Goal: Find contact information: Find contact information

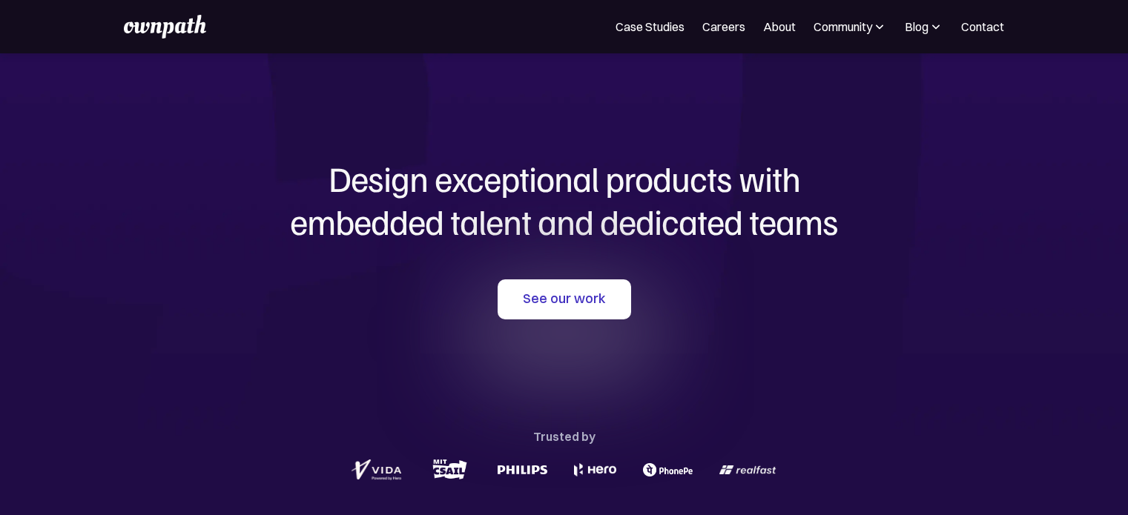
scroll to position [810, 0]
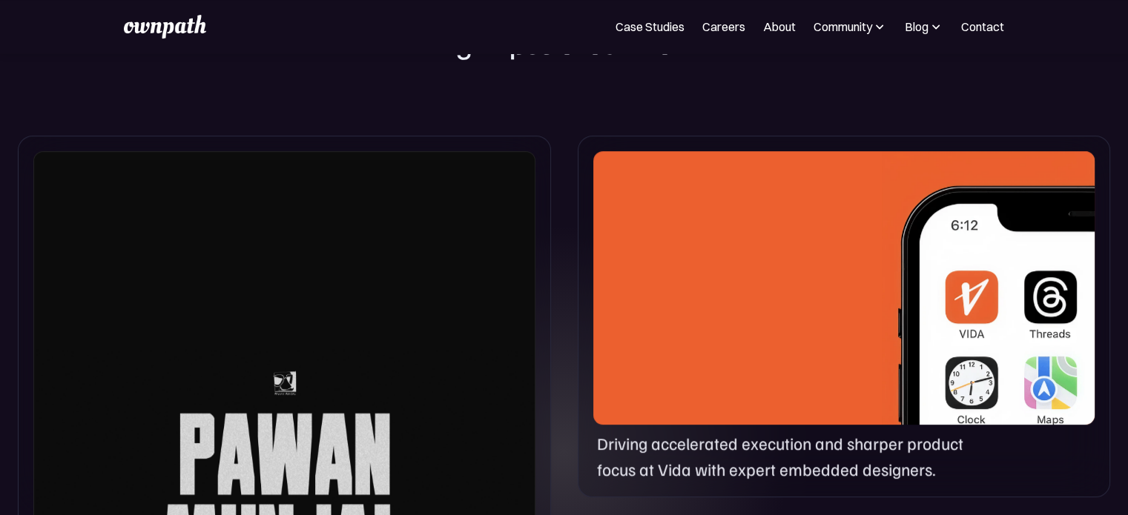
click at [398, 286] on div at bounding box center [284, 483] width 502 height 664
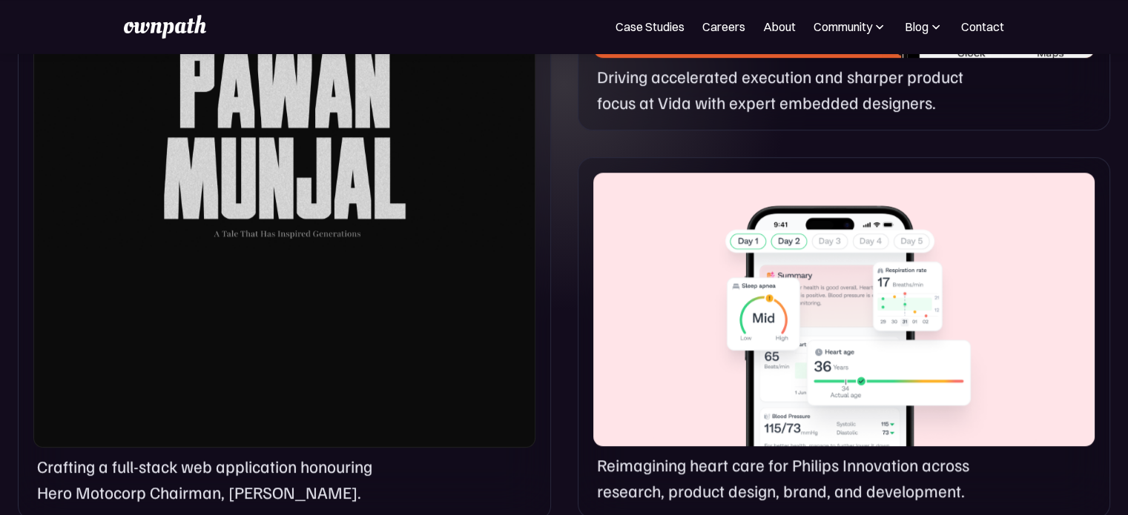
scroll to position [1106, 0]
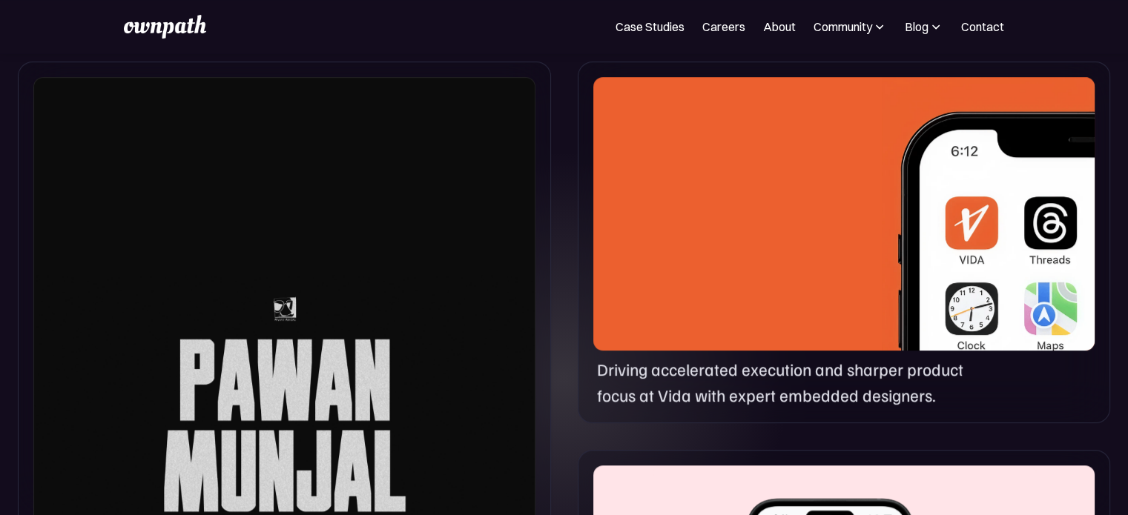
click at [856, 217] on div at bounding box center [843, 214] width 501 height 274
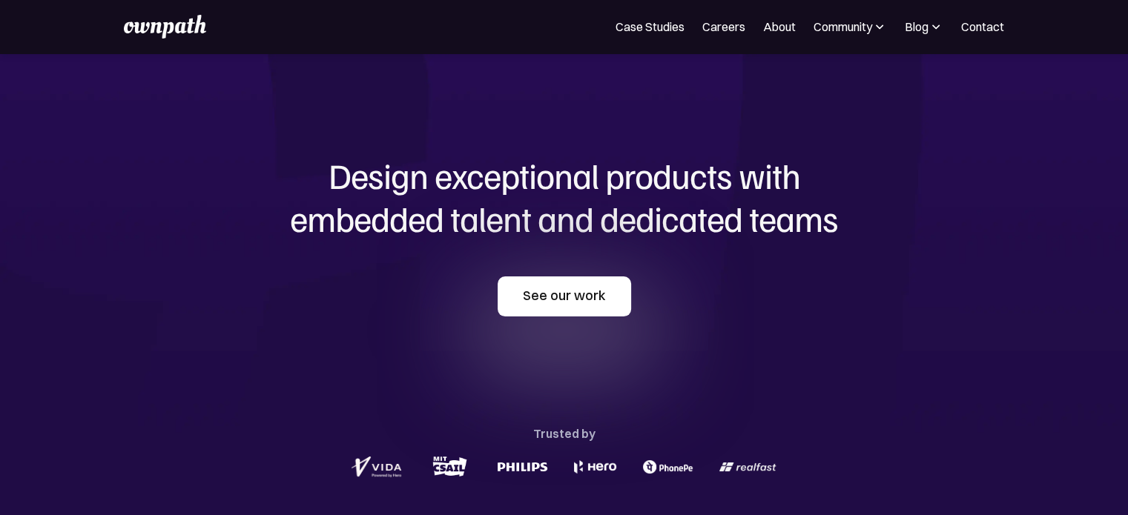
scroll to position [0, 0]
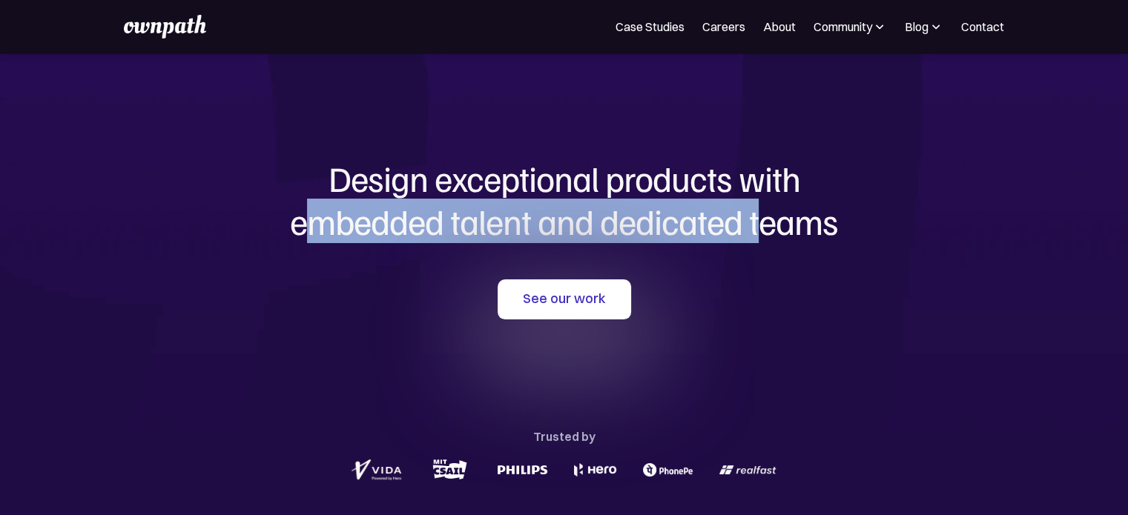
drag, startPoint x: 308, startPoint y: 232, endPoint x: 764, endPoint y: 230, distance: 455.2
click at [764, 230] on h1 "Design exceptional products with embedded talent and dedicated teams" at bounding box center [564, 199] width 712 height 85
click at [961, 22] on link "Contact" at bounding box center [982, 27] width 43 height 18
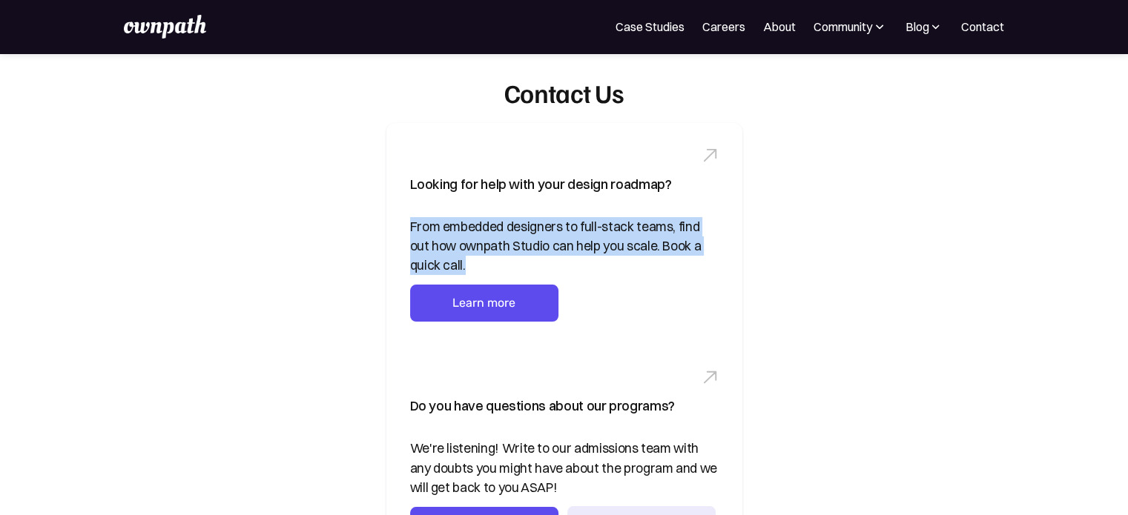
drag, startPoint x: 412, startPoint y: 222, endPoint x: 569, endPoint y: 262, distance: 161.7
click at [569, 262] on div "From embedded designers to full-stack teams, find out how ownpath Studio can he…" at bounding box center [564, 246] width 308 height 59
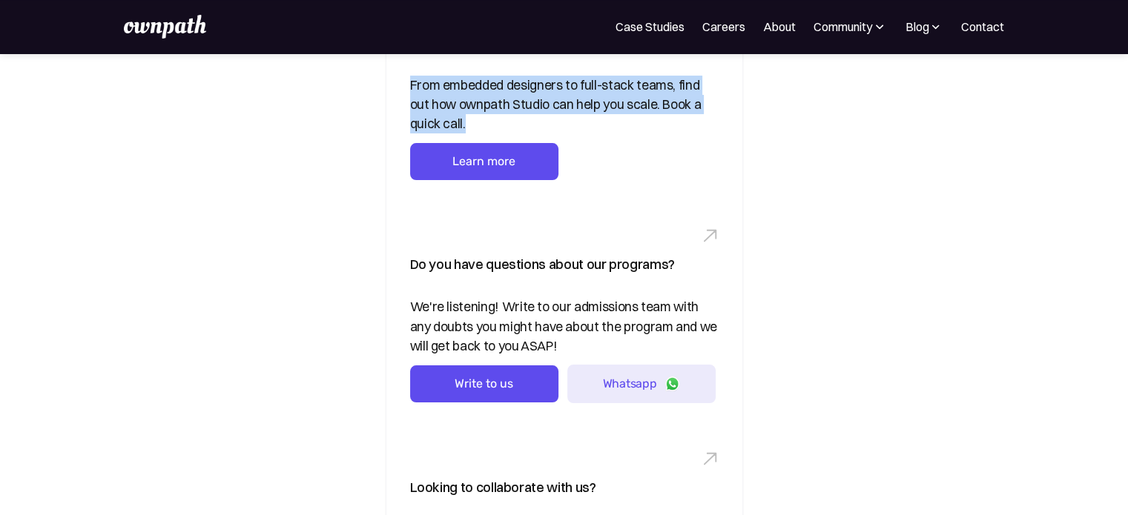
scroll to position [445, 0]
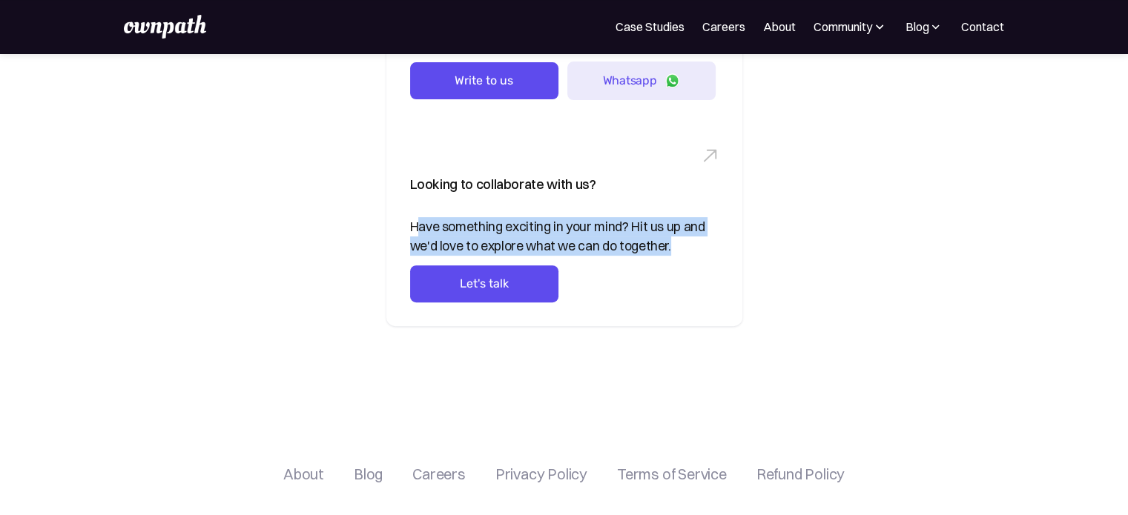
drag, startPoint x: 418, startPoint y: 234, endPoint x: 677, endPoint y: 245, distance: 259.0
click at [677, 245] on div "Have something exciting in your mind? Hit us up and we'd love to explore what w…" at bounding box center [564, 236] width 308 height 39
drag, startPoint x: 532, startPoint y: 248, endPoint x: 408, endPoint y: 222, distance: 126.7
click at [408, 231] on div "Looking to collaborate with us? Have something exciting in your mind? Hit us up…" at bounding box center [564, 225] width 356 height 202
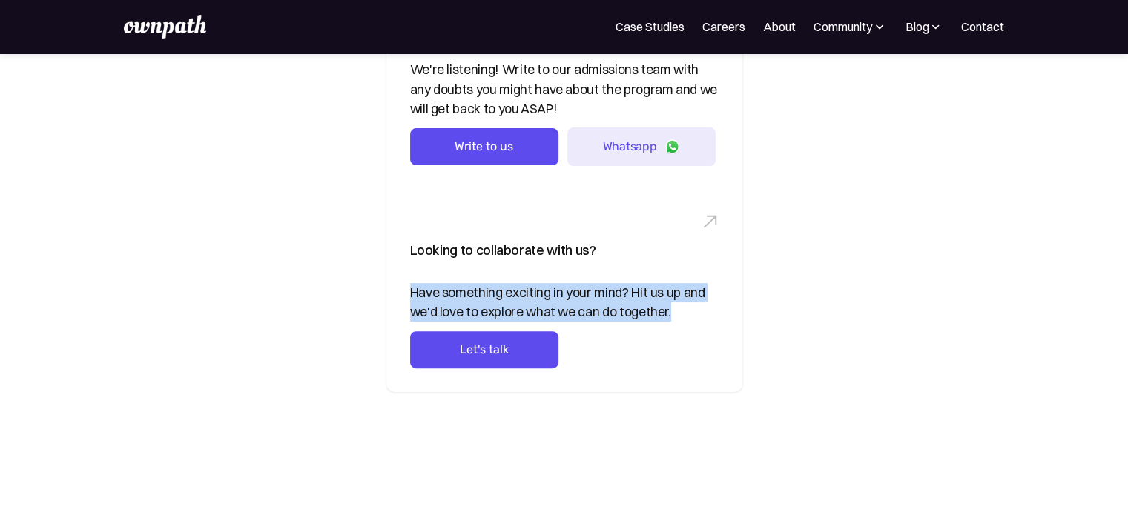
scroll to position [148, 0]
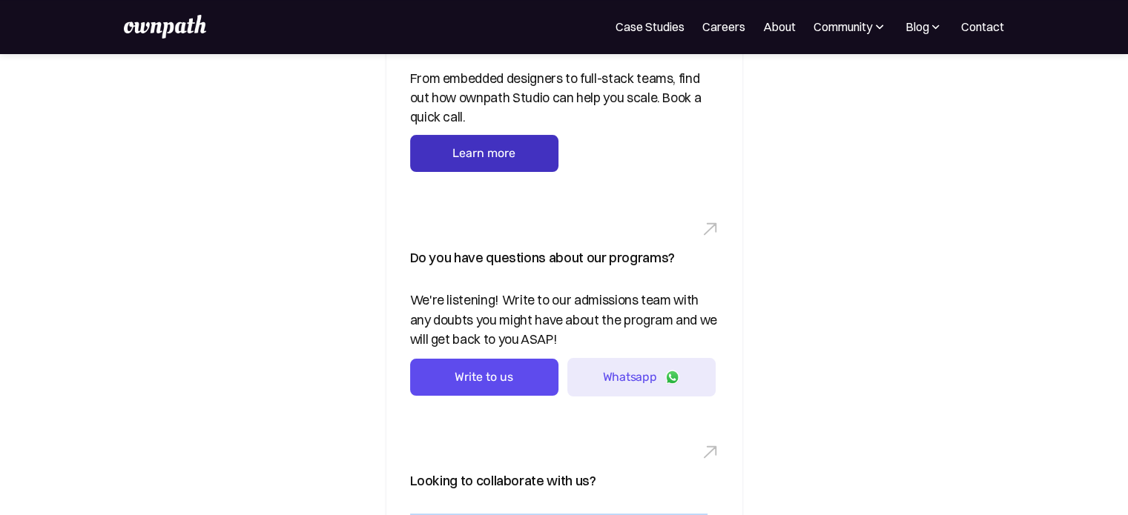
click at [486, 159] on link "Learn more" at bounding box center [484, 153] width 148 height 37
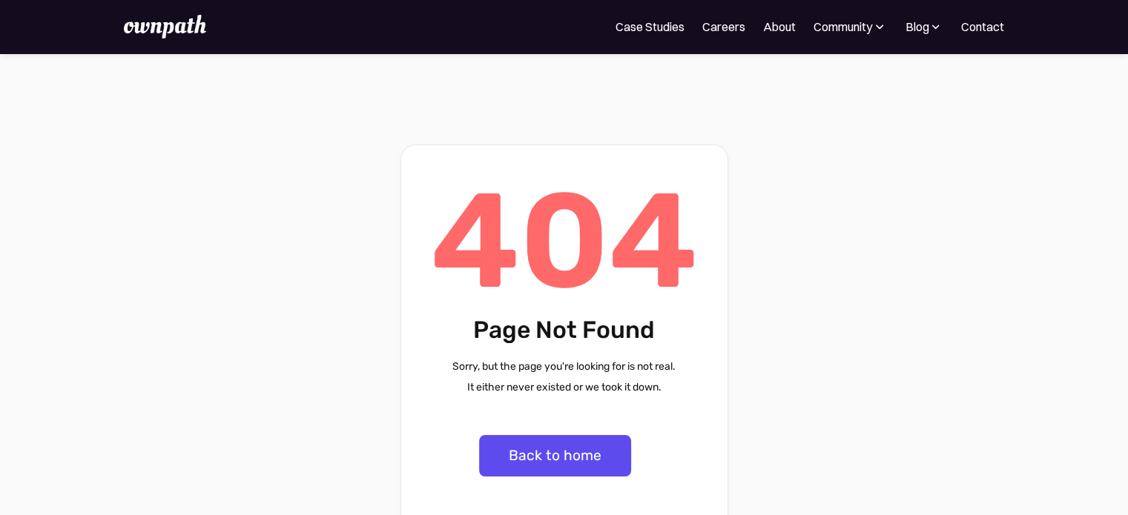
scroll to position [222, 0]
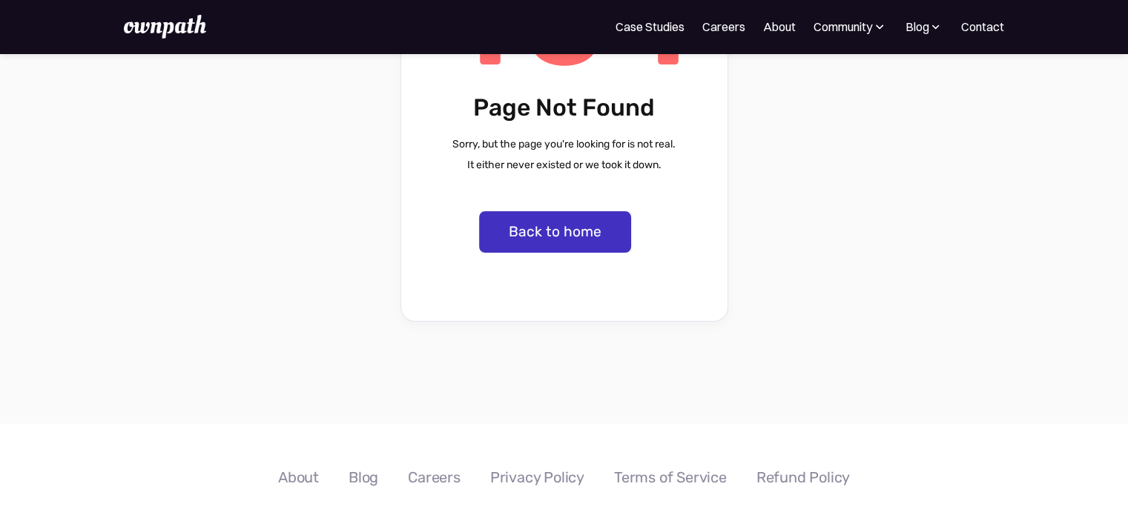
click at [584, 240] on link "Back to home" at bounding box center [555, 232] width 152 height 42
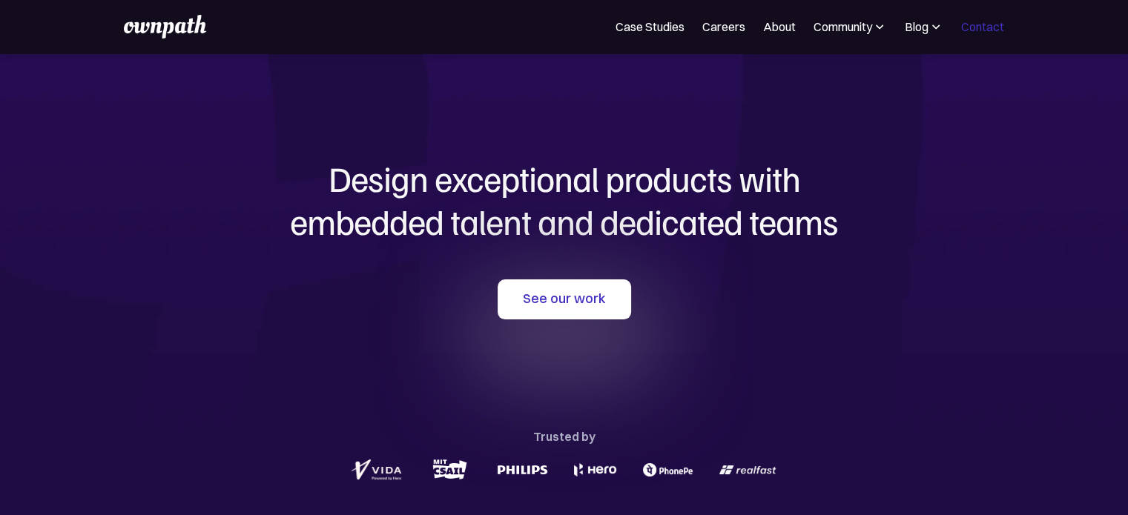
click at [990, 24] on link "Contact" at bounding box center [982, 27] width 43 height 18
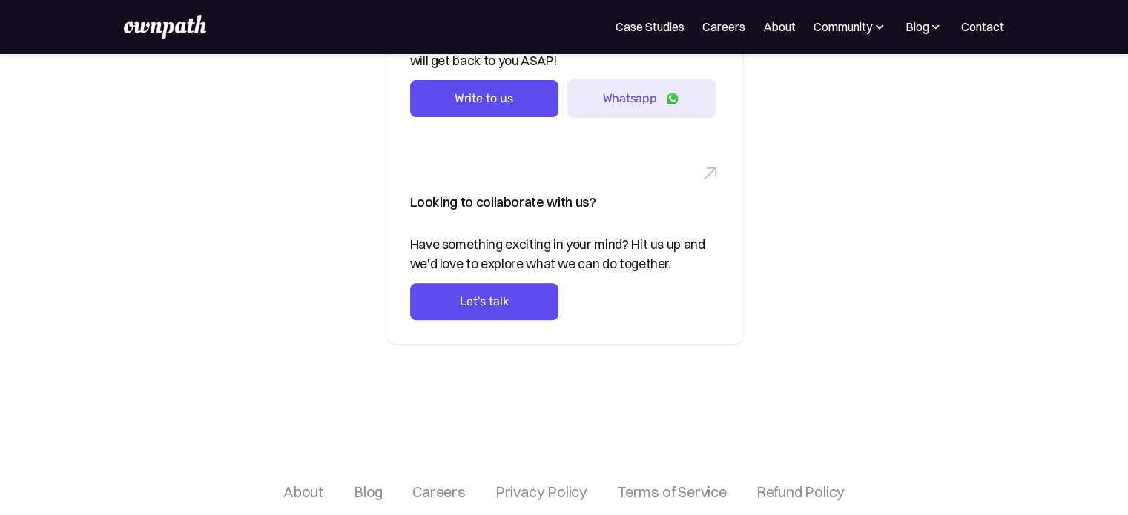
scroll to position [317, 0]
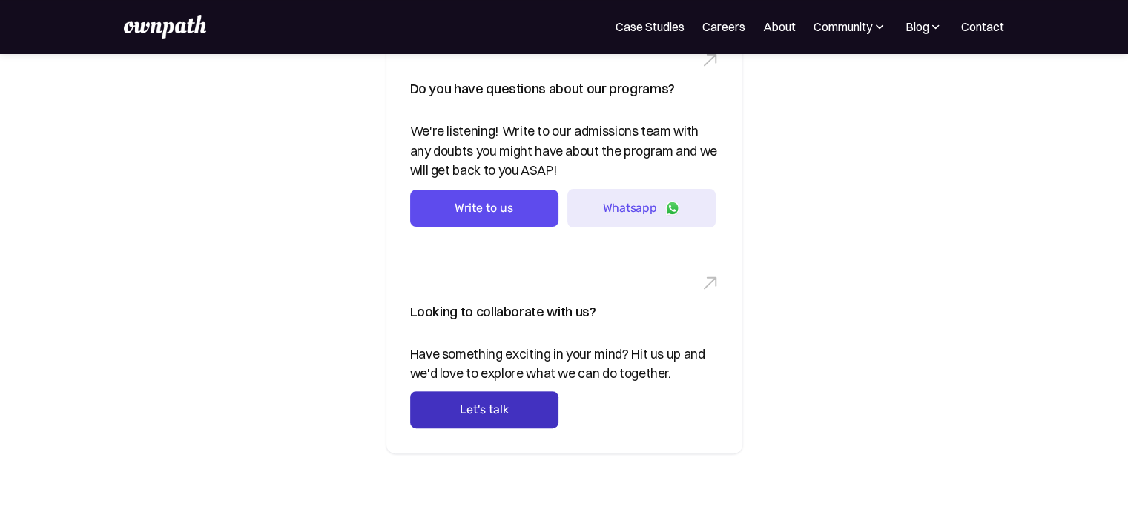
click at [506, 411] on link "Let's talk" at bounding box center [484, 409] width 148 height 37
